Goal: Task Accomplishment & Management: Complete application form

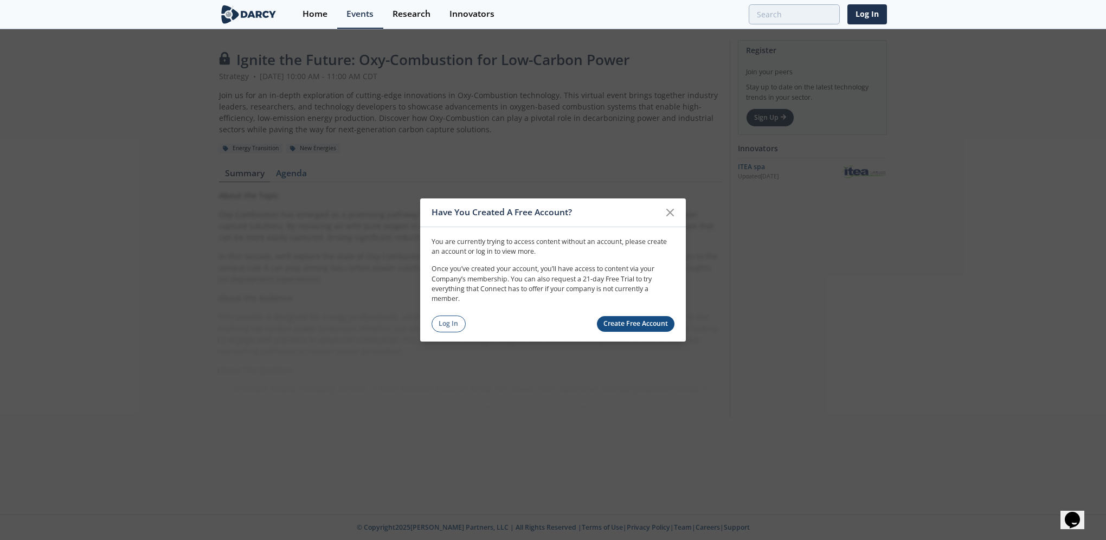
drag, startPoint x: 674, startPoint y: 214, endPoint x: 38, endPoint y: 243, distance: 636.0
click at [674, 214] on icon at bounding box center [669, 212] width 13 height 13
click at [643, 325] on link "Create Free Account" at bounding box center [636, 324] width 78 height 16
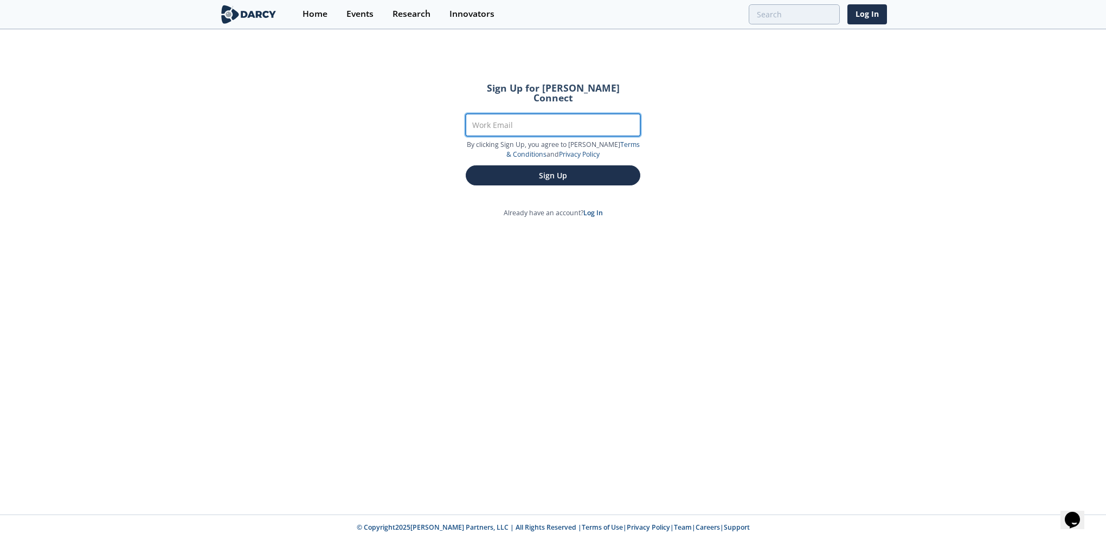
click at [525, 118] on input "Work Email" at bounding box center [553, 125] width 175 height 22
type input "[PERSON_NAME][EMAIL_ADDRESS][PERSON_NAME][DOMAIN_NAME]"
click at [566, 165] on button "Sign Up" at bounding box center [553, 175] width 175 height 20
click at [551, 165] on button "Sign Up" at bounding box center [553, 175] width 175 height 20
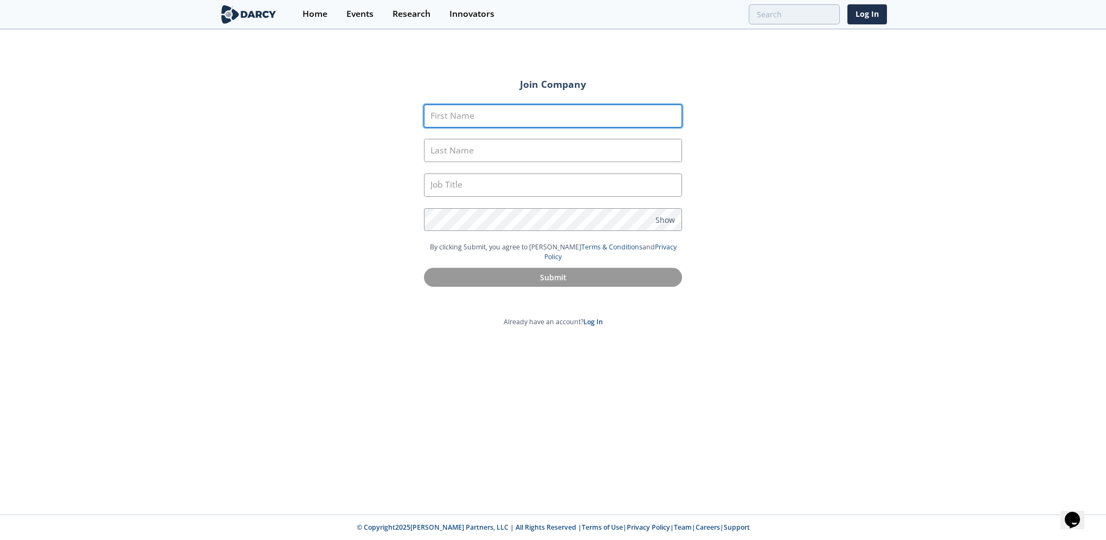
click at [485, 115] on input "First Name" at bounding box center [553, 116] width 258 height 23
type input "[PERSON_NAME]"
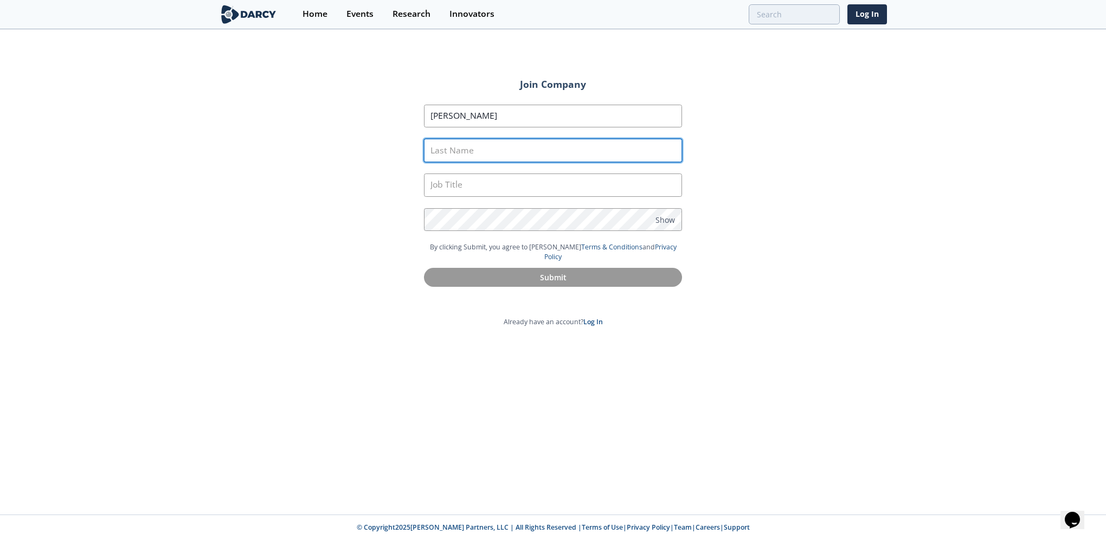
type input "[PERSON_NAME]"
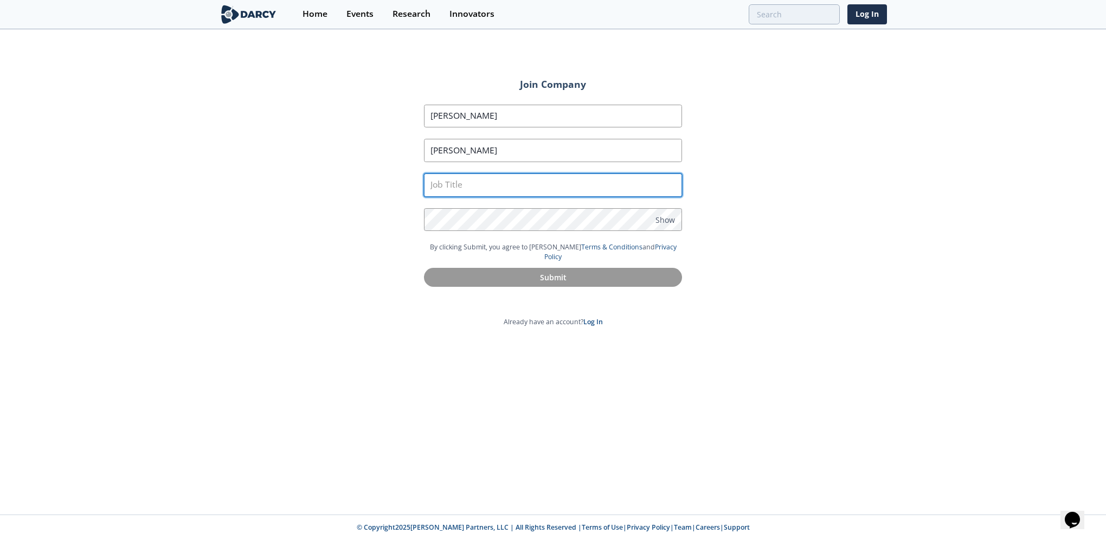
click at [471, 190] on input "text" at bounding box center [553, 184] width 258 height 23
type input "Environmental Advisor"
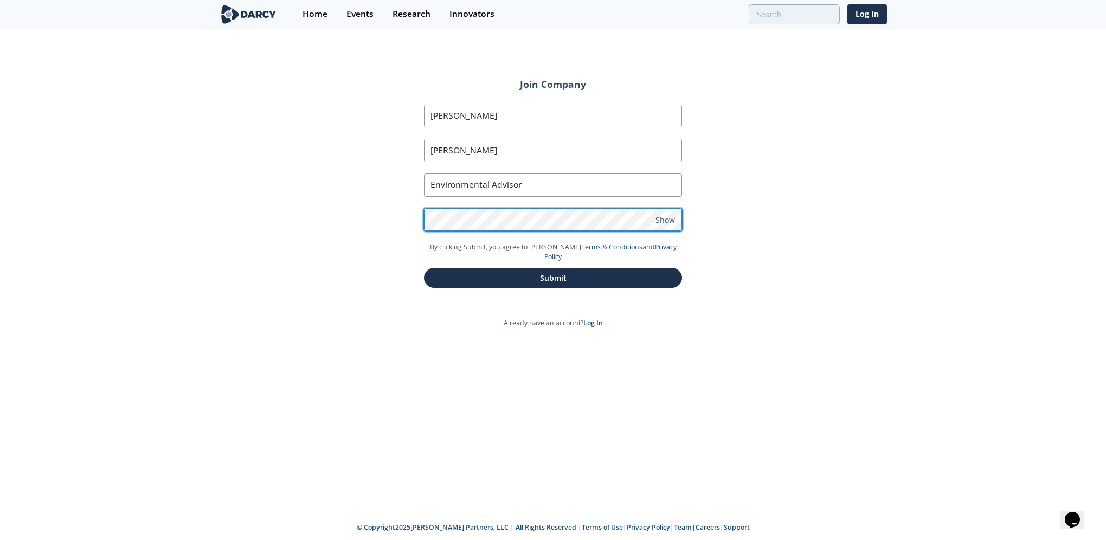
click at [424, 268] on button "Submit" at bounding box center [553, 278] width 258 height 20
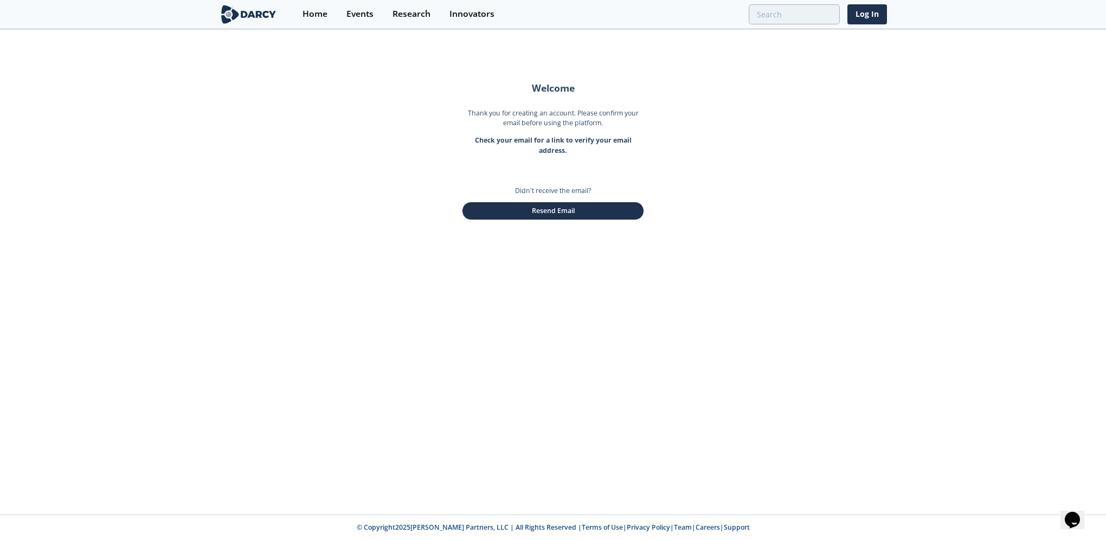
click at [543, 270] on div "Welcome Thank you for creating an account. Please confirm your email before usi…" at bounding box center [553, 272] width 1106 height 484
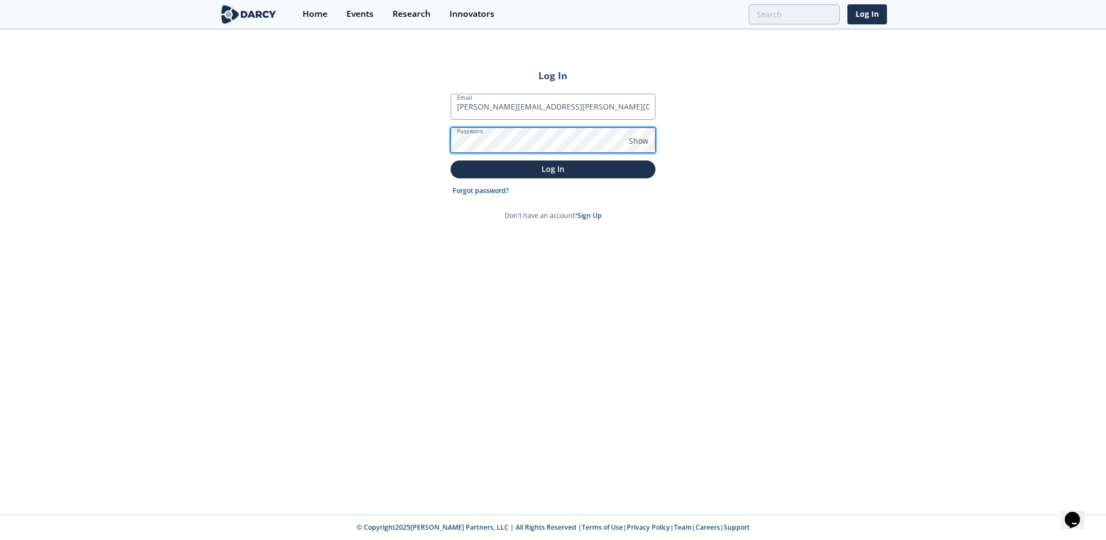
click at [450, 160] on button "Log In" at bounding box center [552, 169] width 205 height 18
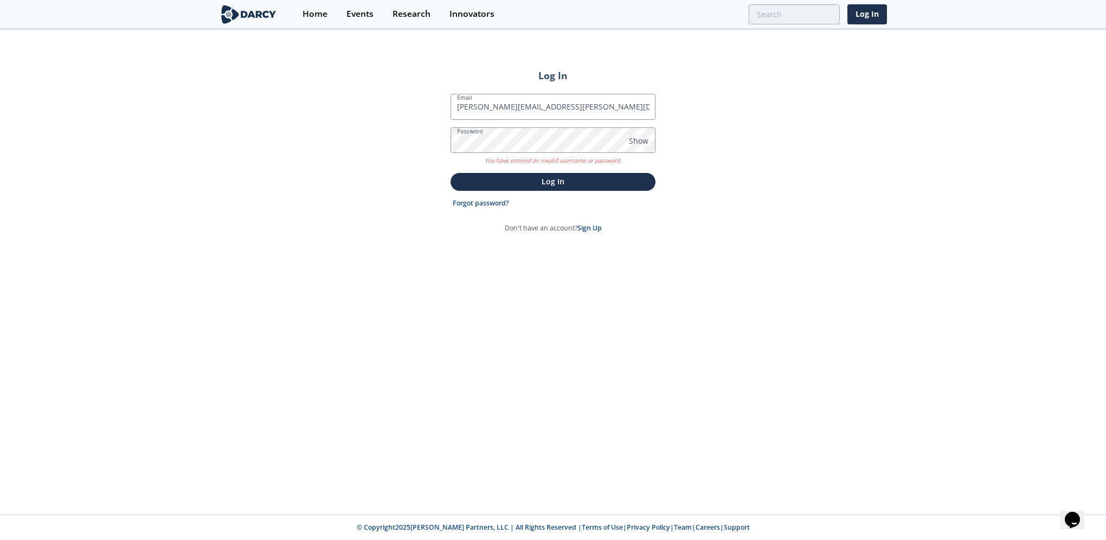
click at [483, 201] on link "Forgot password?" at bounding box center [481, 203] width 56 height 10
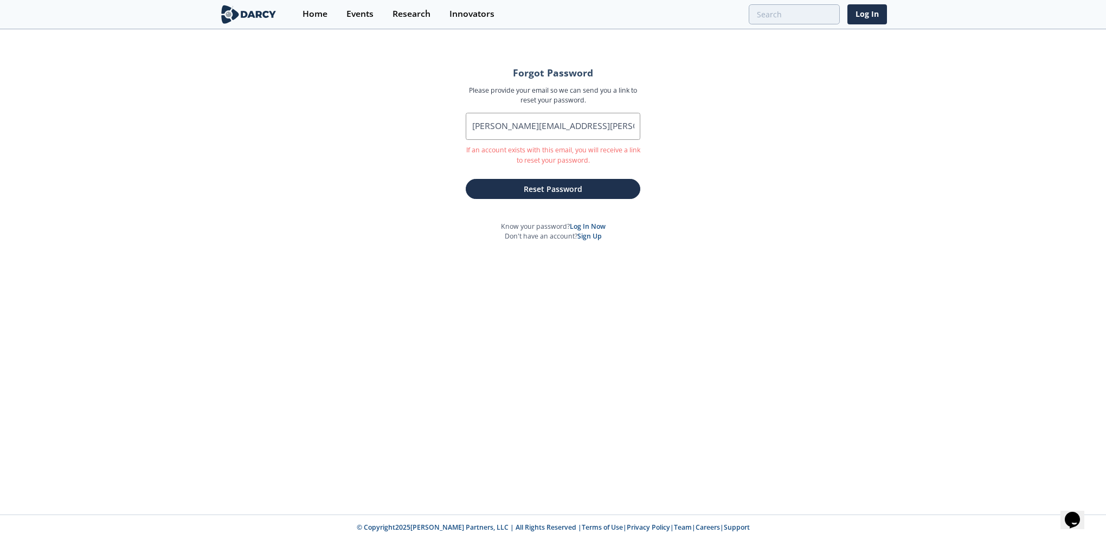
click at [551, 193] on button "Reset Password" at bounding box center [553, 189] width 175 height 20
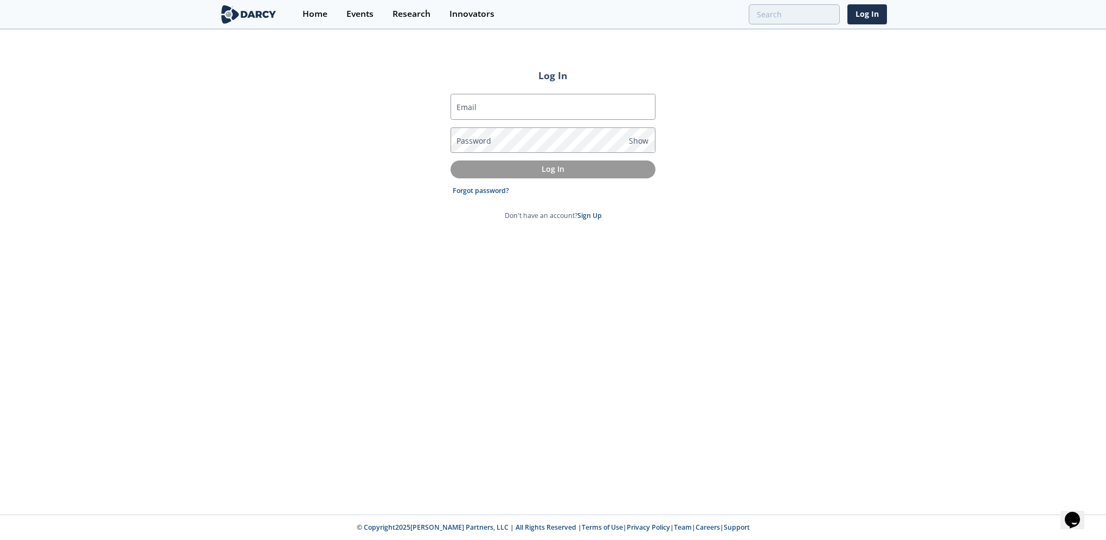
click at [377, 280] on div "Log In Email Password Show Log In Forgot password? Don't have an account? Sign …" at bounding box center [553, 272] width 1106 height 484
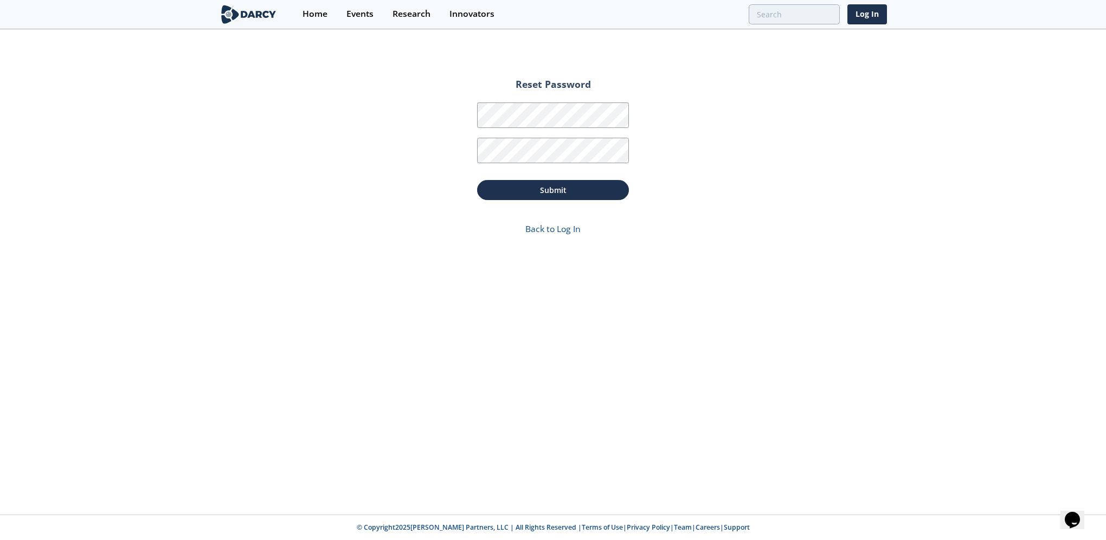
drag, startPoint x: 778, startPoint y: 273, endPoint x: 742, endPoint y: 273, distance: 36.3
click at [778, 273] on div "Reset Password Password Password Confirmation Submit Back to Log In" at bounding box center [553, 272] width 1106 height 484
click at [558, 185] on button "Submit" at bounding box center [553, 190] width 152 height 20
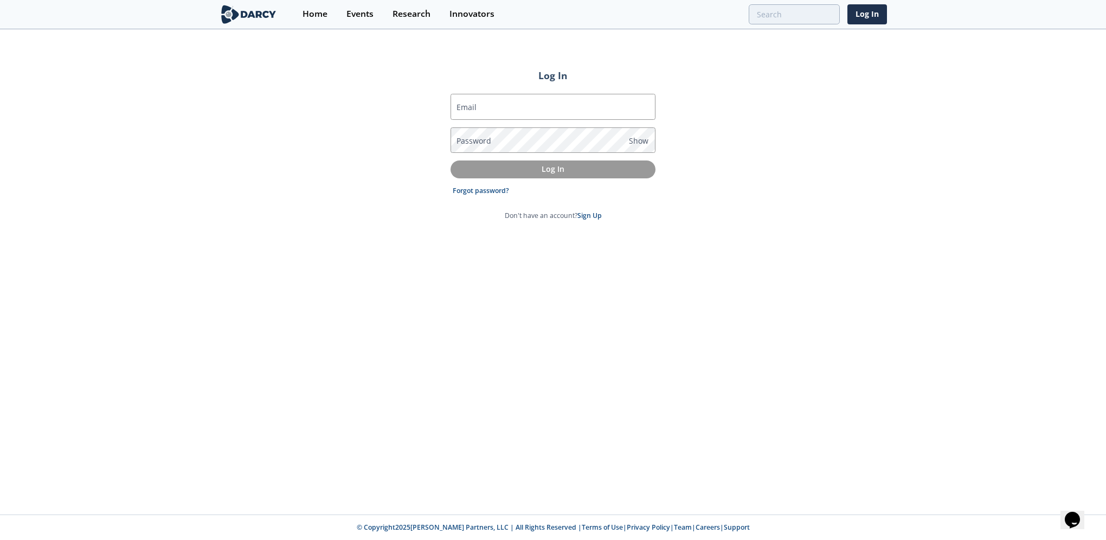
click at [134, 178] on div "Log In Email Password Show Log In Forgot password? Don't have an account? Sign …" at bounding box center [553, 272] width 1106 height 484
click at [540, 104] on input "Email" at bounding box center [552, 107] width 205 height 26
type input "[PERSON_NAME][EMAIL_ADDRESS][PERSON_NAME][DOMAIN_NAME]"
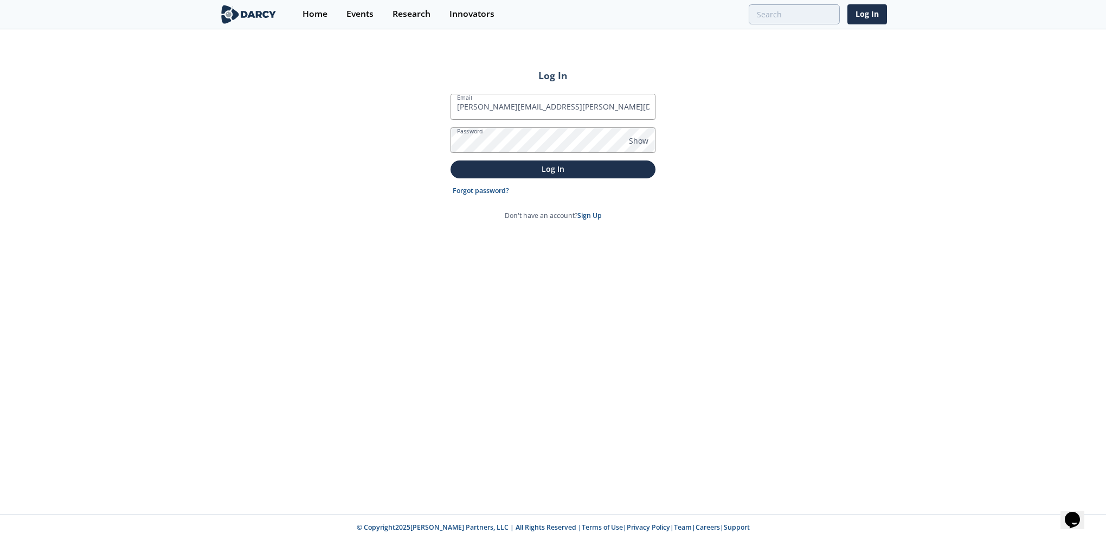
click at [643, 137] on span "Show" at bounding box center [639, 140] width 20 height 11
click at [566, 173] on p "Log In" at bounding box center [553, 168] width 190 height 11
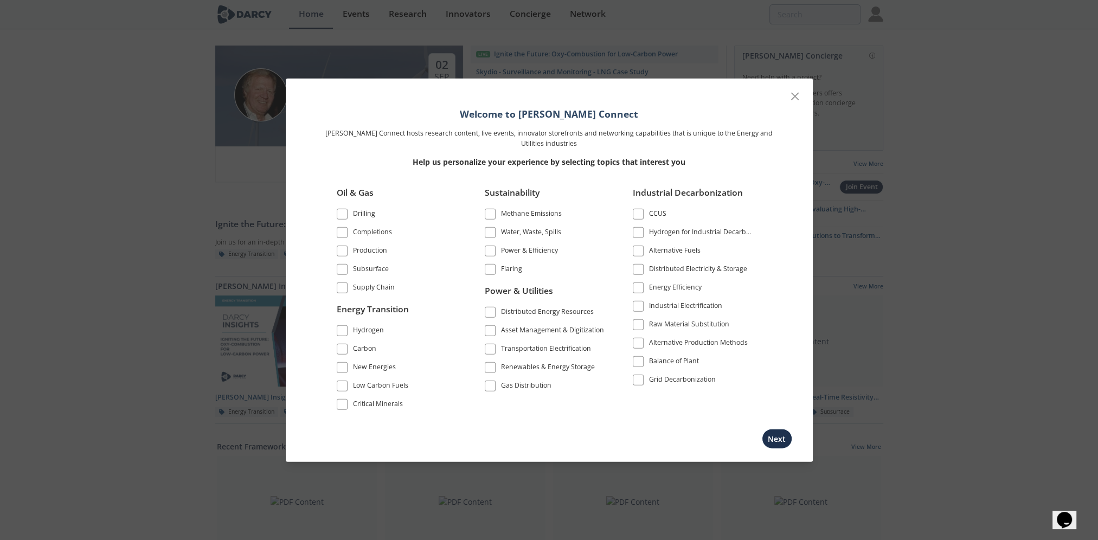
click at [777, 435] on button "Next" at bounding box center [777, 438] width 30 height 20
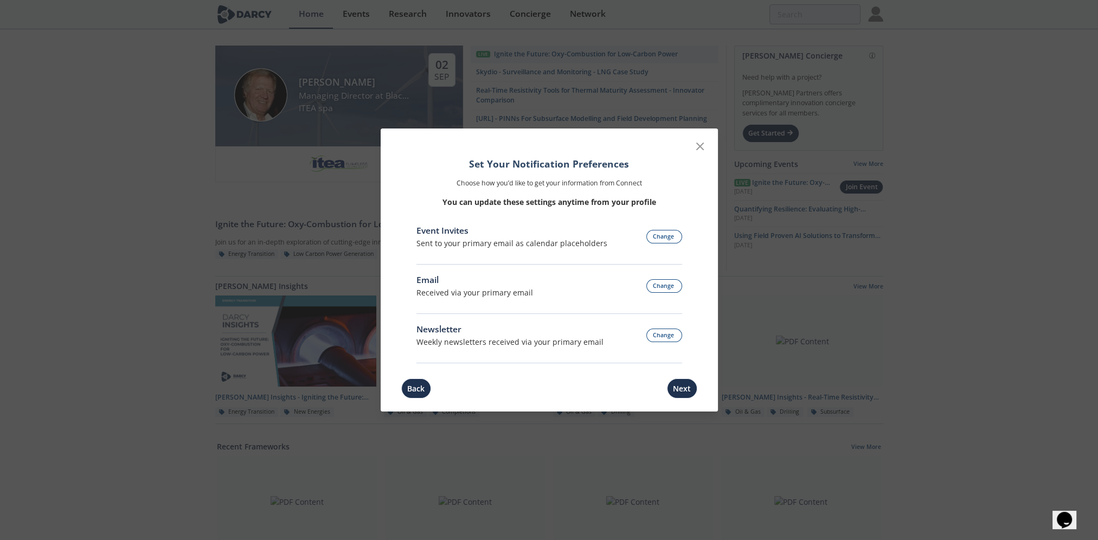
click at [696, 145] on icon at bounding box center [699, 146] width 13 height 13
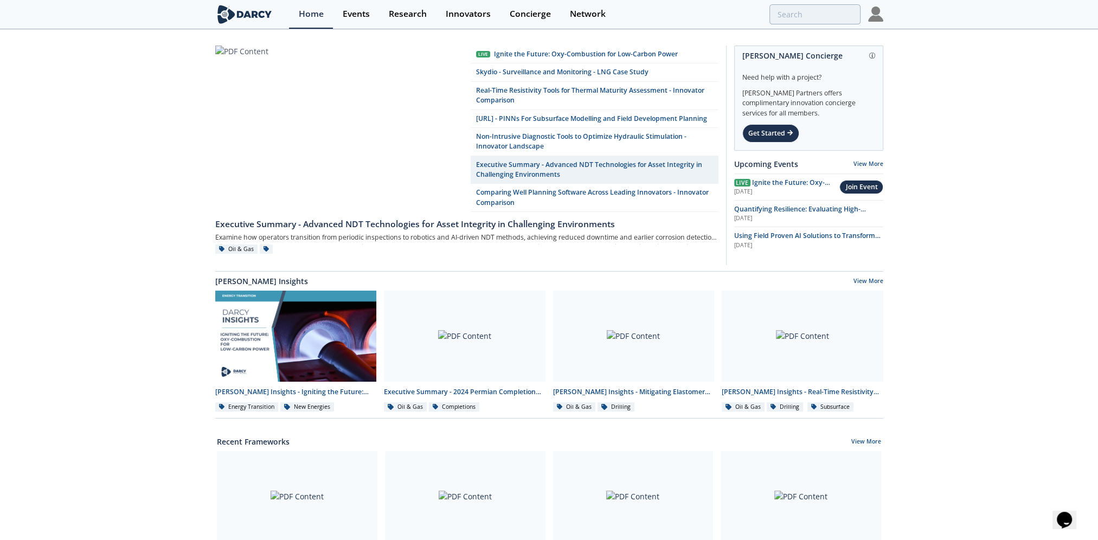
click at [161, 230] on div "Live Ignite the Future: Oxy-Combustion for Low-Carbon Power Skydio - Surveillan…" at bounding box center [549, 493] width 1098 height 927
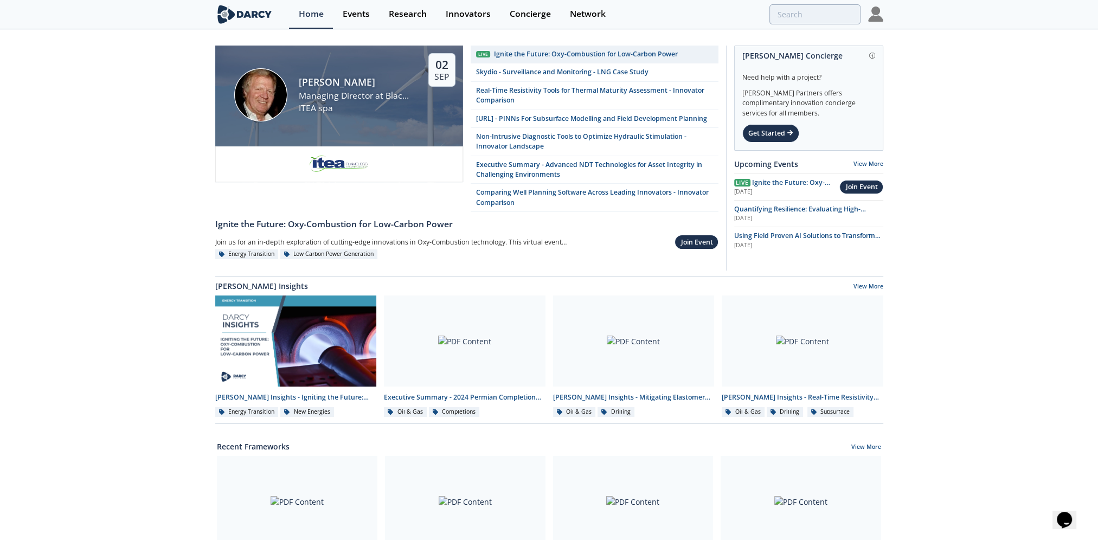
click at [561, 54] on div "Ignite the Future: Oxy-Combustion for Low-Carbon Power" at bounding box center [586, 54] width 184 height 10
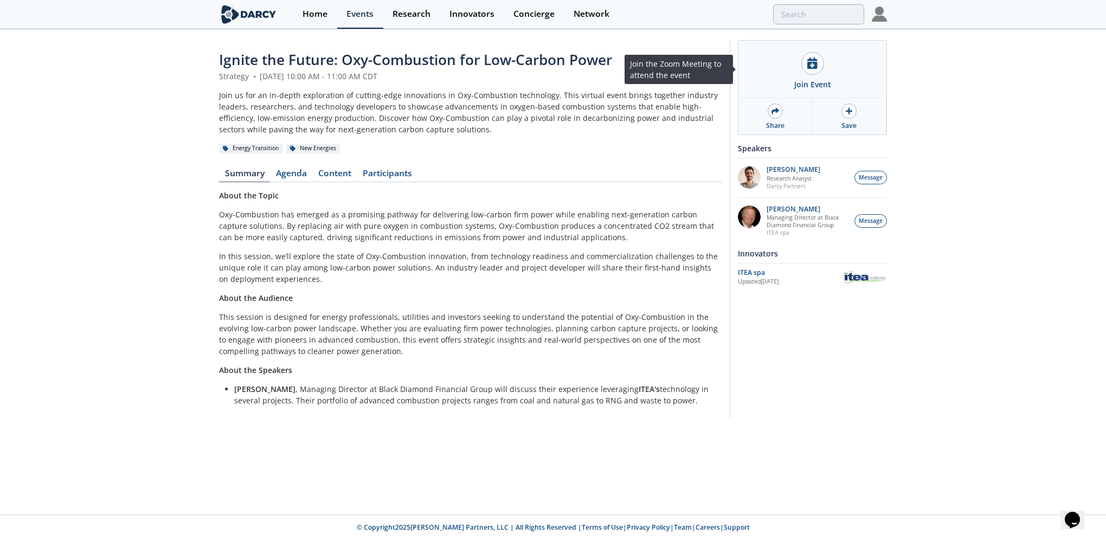
click at [814, 74] on div at bounding box center [812, 63] width 23 height 23
